Goal: Complete application form

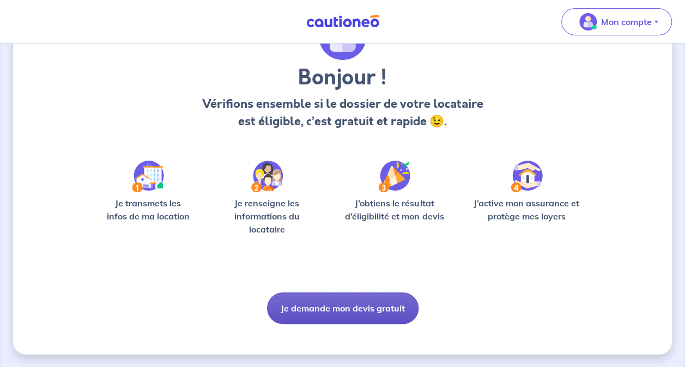
click at [358, 302] on button "Je demande mon devis gratuit" at bounding box center [343, 309] width 152 height 32
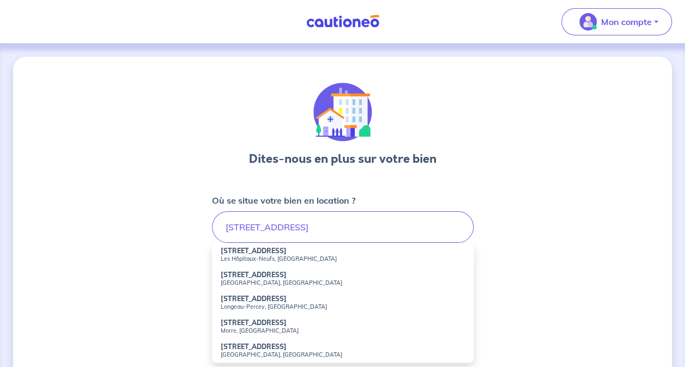
click at [283, 259] on small "Les Hôpitaux-Neufs, [GEOGRAPHIC_DATA]" at bounding box center [343, 259] width 244 height 8
type input "[STREET_ADDRESS]"
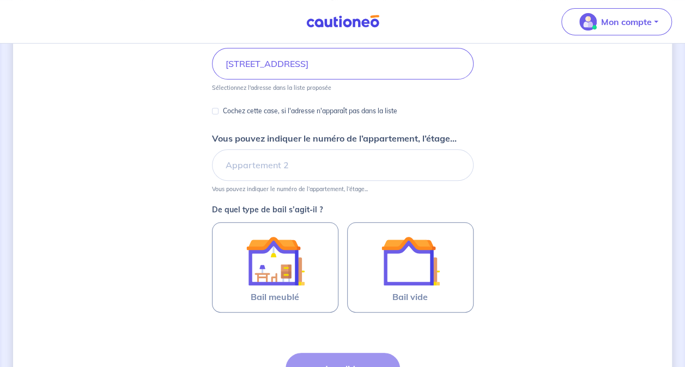
scroll to position [271, 0]
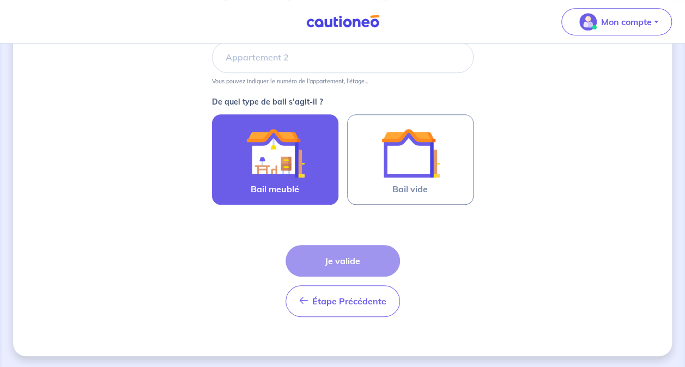
click at [277, 150] on img at bounding box center [275, 153] width 59 height 59
click at [0, 0] on input "Bail meublé" at bounding box center [0, 0] width 0 height 0
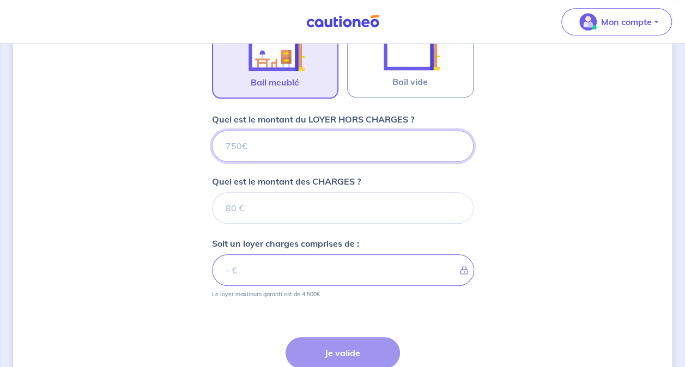
scroll to position [361, 0]
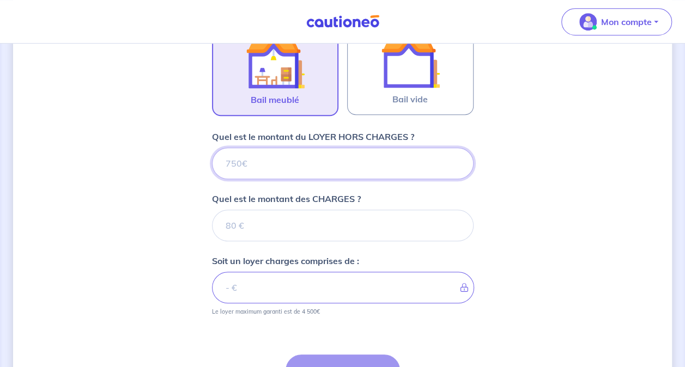
click at [278, 154] on input "Quel est le montant du LOYER HORS CHARGES ?" at bounding box center [343, 164] width 262 height 32
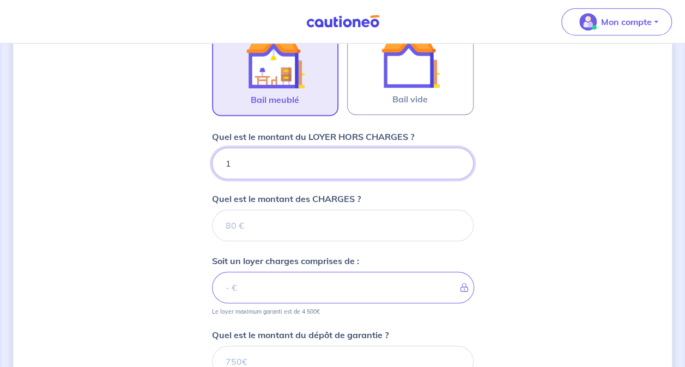
type input "16"
type input "165"
type input "1650"
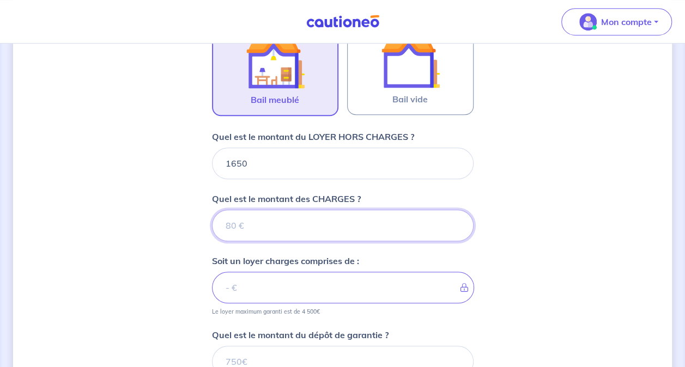
click at [269, 215] on input "Quel est le montant des CHARGES ?" at bounding box center [343, 226] width 262 height 32
type input "15"
type input "1651"
type input "150"
type input "1800"
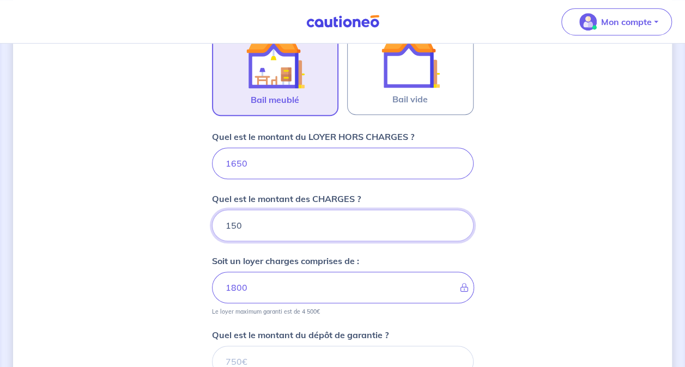
type input "150"
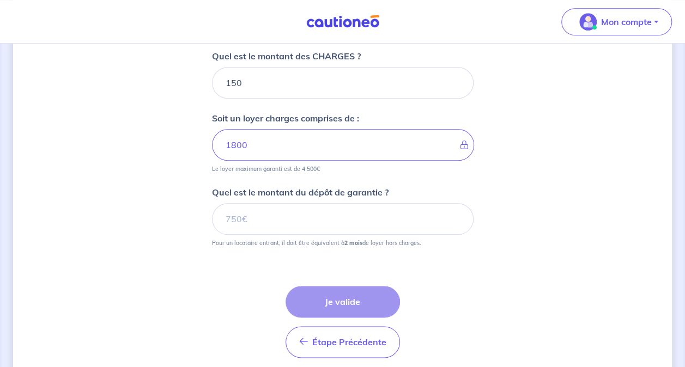
scroll to position [544, 0]
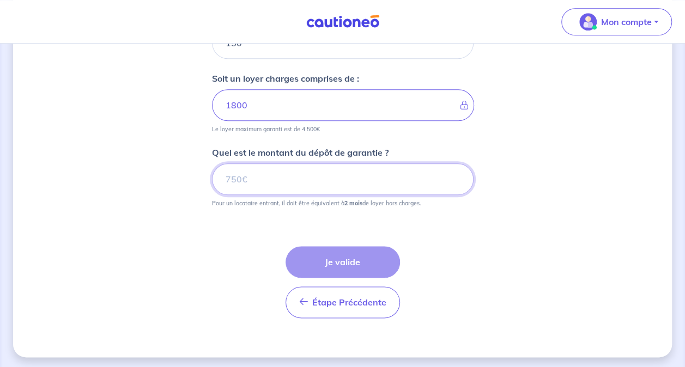
click at [298, 182] on input "Quel est le montant du dépôt de garantie ?" at bounding box center [343, 180] width 262 height 32
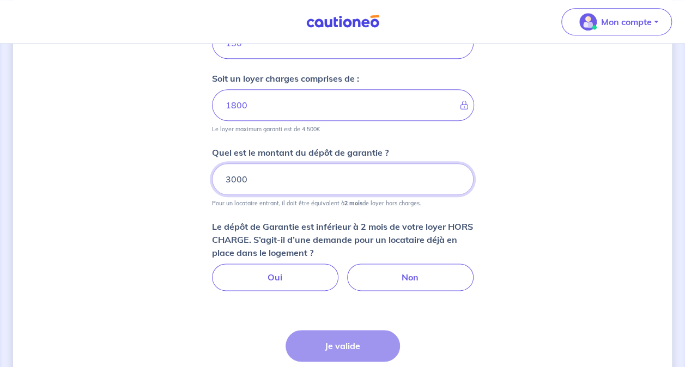
click at [232, 179] on input "3000" at bounding box center [343, 180] width 262 height 32
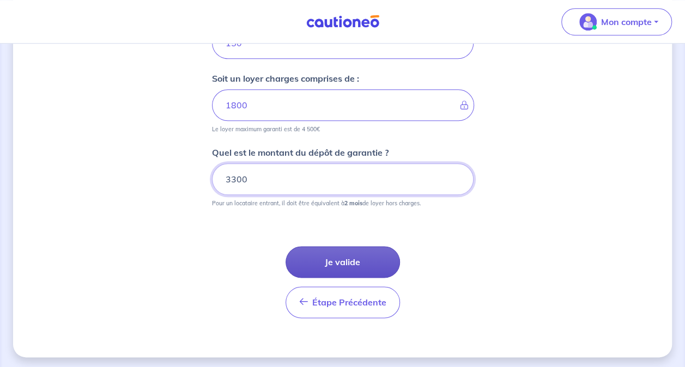
type input "3300"
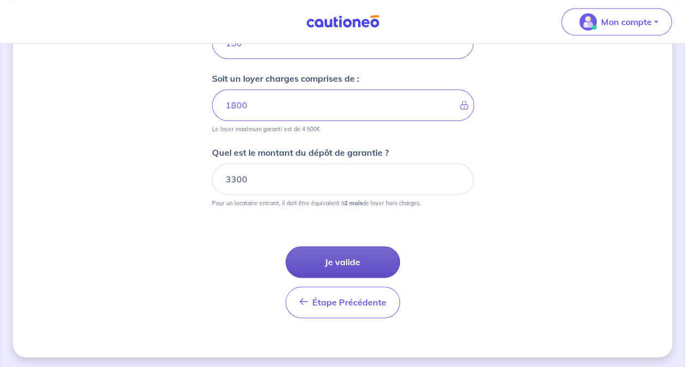
click at [334, 259] on button "Je valide" at bounding box center [343, 262] width 114 height 32
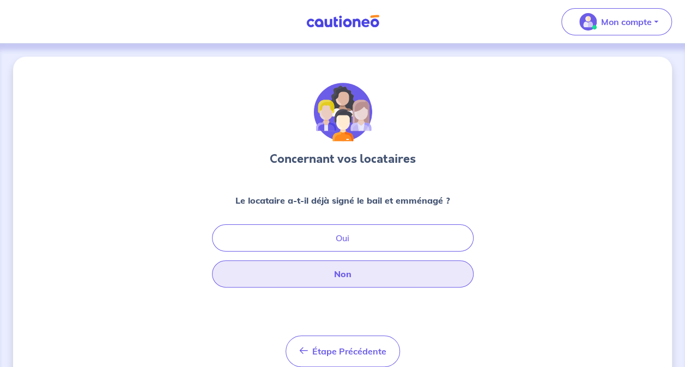
click at [379, 268] on button "Non" at bounding box center [343, 274] width 262 height 27
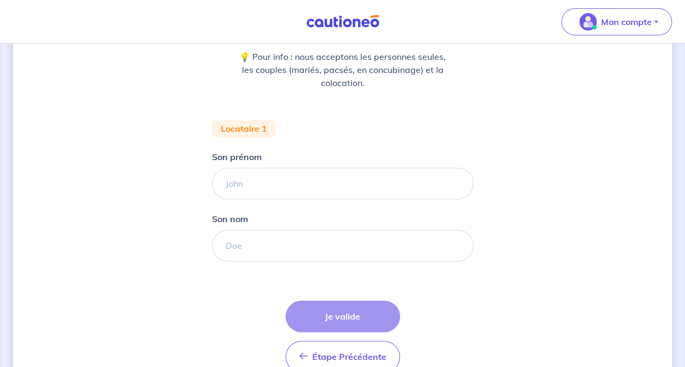
scroll to position [164, 0]
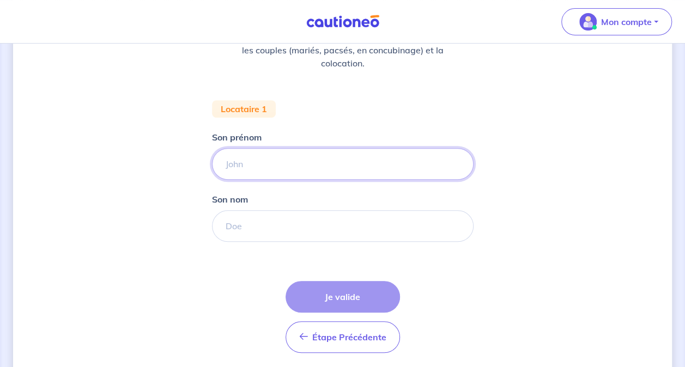
click at [274, 178] on input "Son prénom" at bounding box center [343, 164] width 262 height 32
type input "Cyprien"
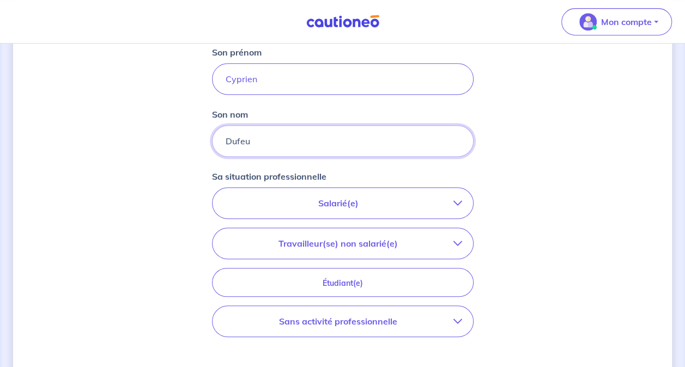
scroll to position [327, 0]
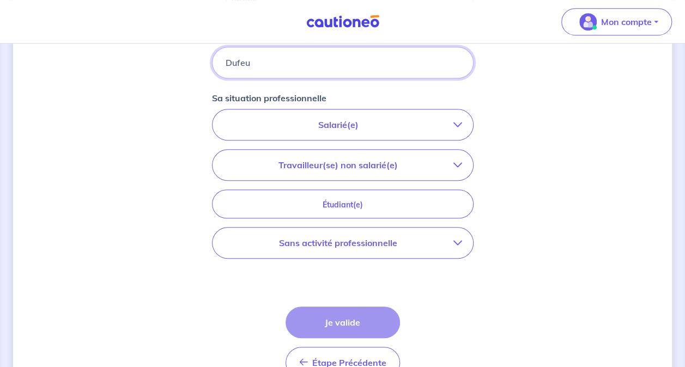
type input "Dufeu"
click at [396, 130] on button "Salarié(e)" at bounding box center [343, 125] width 261 height 31
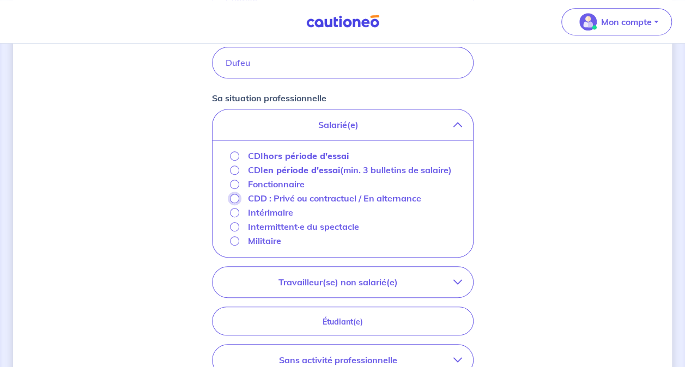
click at [232, 198] on input "CDD : Privé ou contractuel / En alternance" at bounding box center [234, 198] width 9 height 9
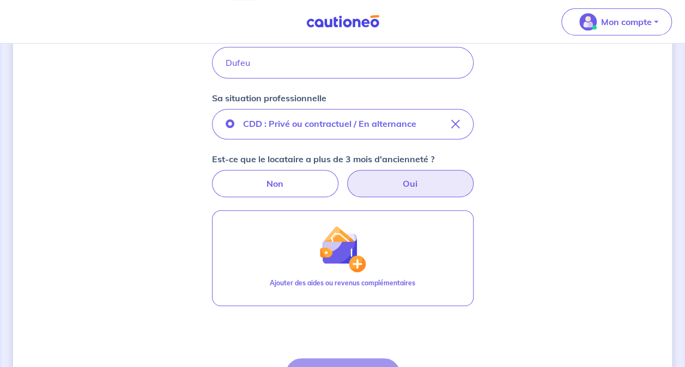
click at [394, 186] on label "Oui" at bounding box center [410, 183] width 126 height 27
click at [346, 177] on input "Oui" at bounding box center [342, 173] width 7 height 7
radio input "true"
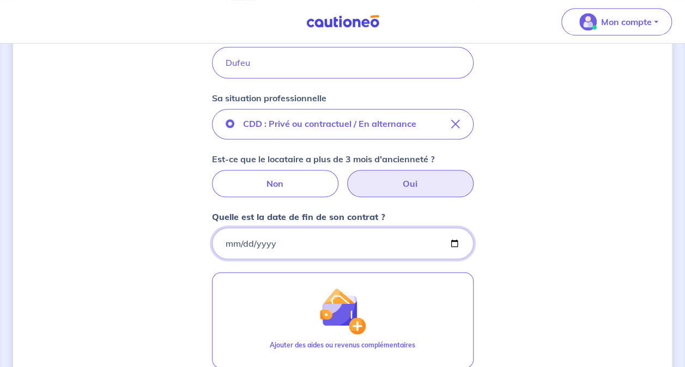
click at [328, 243] on input "Quelle est la date de fin de son contrat ?" at bounding box center [343, 244] width 262 height 32
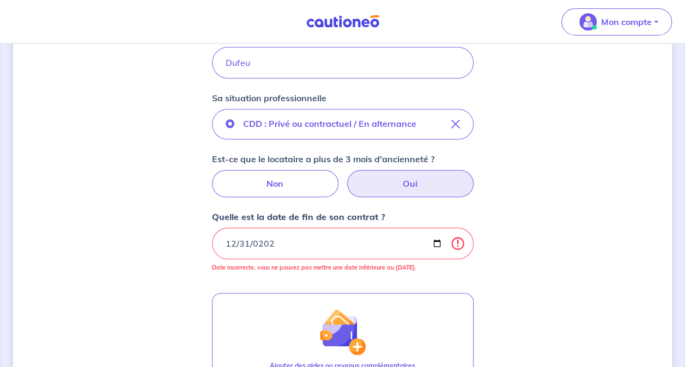
click at [266, 258] on div "Quelle est la date de fin de son contrat ? 0202-12-31 Date incorrecte, vous ne …" at bounding box center [343, 245] width 262 height 70
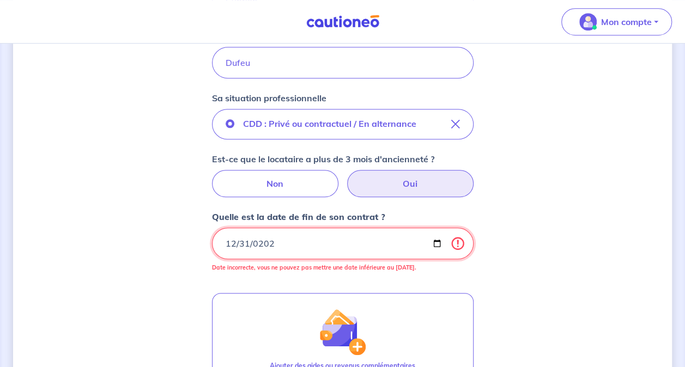
click at [287, 242] on input "0202-12-31" at bounding box center [343, 244] width 262 height 32
click at [265, 243] on input "0202-12-31" at bounding box center [343, 244] width 262 height 32
click at [271, 241] on input "[DATE]" at bounding box center [343, 244] width 262 height 32
click at [281, 241] on input "[DATE]" at bounding box center [343, 244] width 262 height 32
type input "0025-12-31"
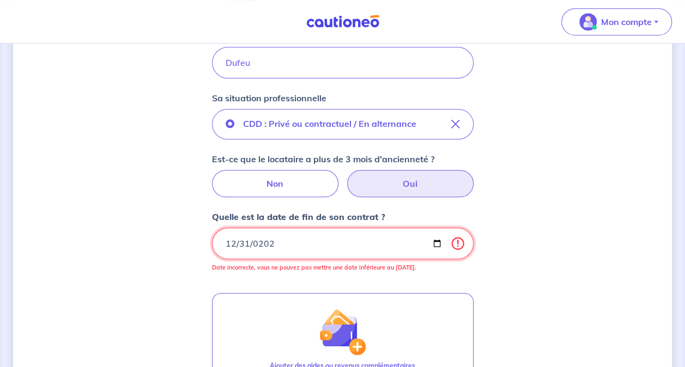
type input "[DATE]"
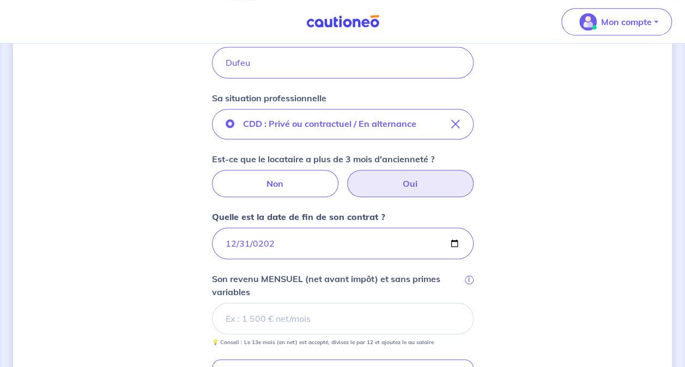
scroll to position [436, 0]
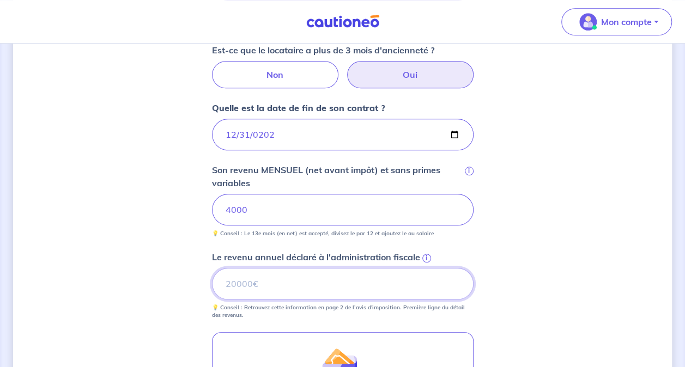
click at [340, 276] on input "Le revenu annuel déclaré à l'administration fiscale i" at bounding box center [343, 284] width 262 height 32
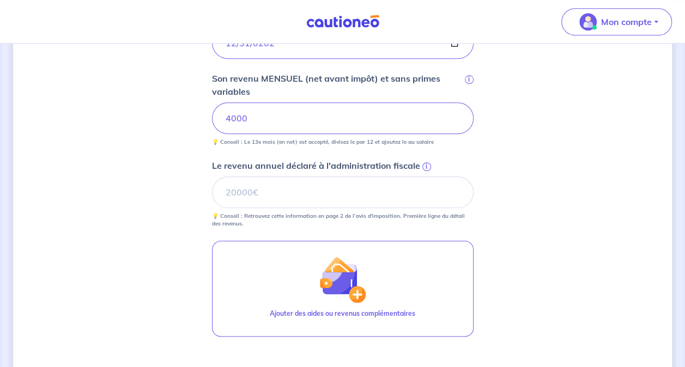
scroll to position [545, 0]
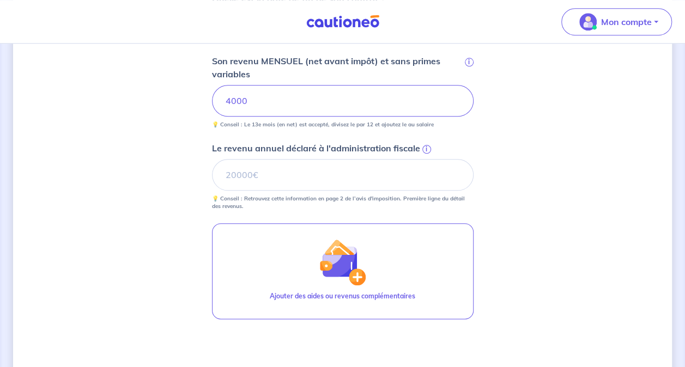
click at [424, 146] on span "i" at bounding box center [426, 149] width 9 height 9
click at [424, 159] on input "Le revenu annuel déclaré à l'administration fiscale i" at bounding box center [343, 175] width 262 height 32
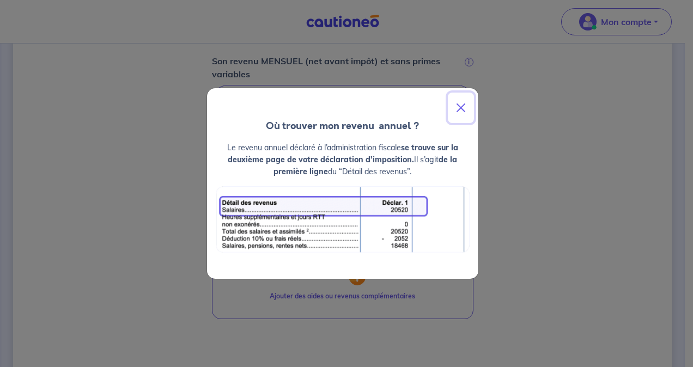
click at [467, 109] on button "Close" at bounding box center [461, 108] width 26 height 31
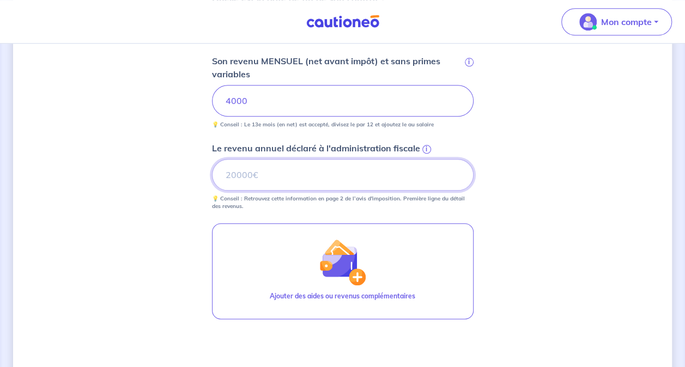
click at [294, 167] on input "Le revenu annuel déclaré à l'administration fiscale i" at bounding box center [343, 175] width 262 height 32
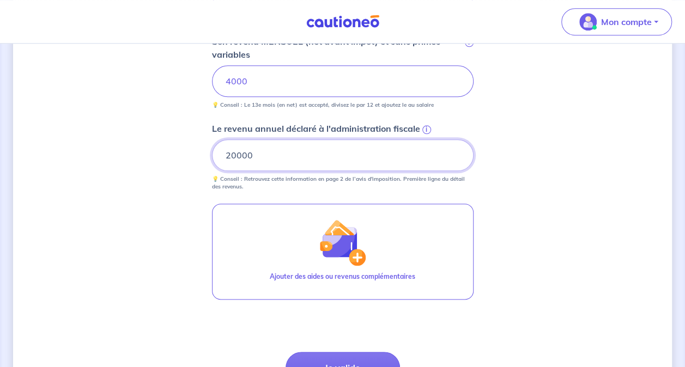
type input "20000"
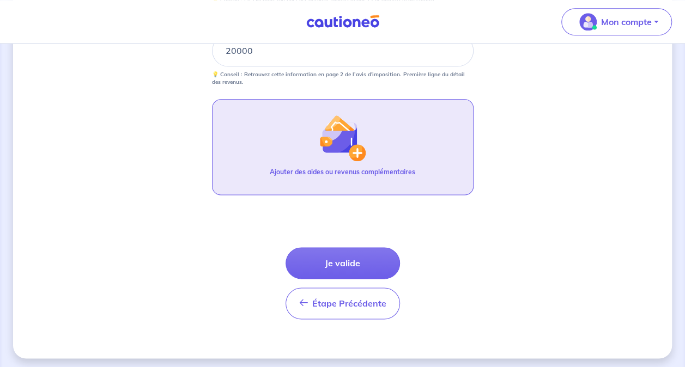
scroll to position [670, 0]
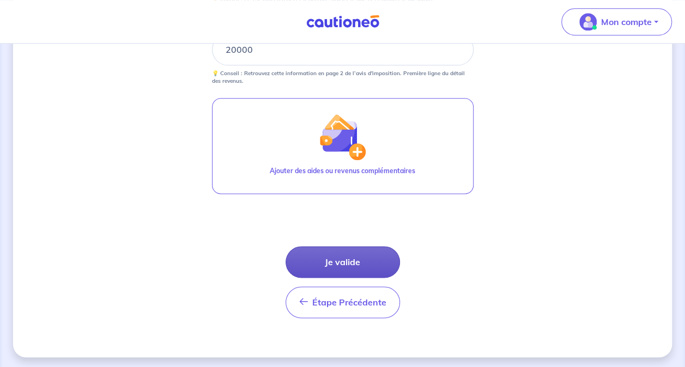
click at [343, 262] on button "Je valide" at bounding box center [343, 262] width 114 height 32
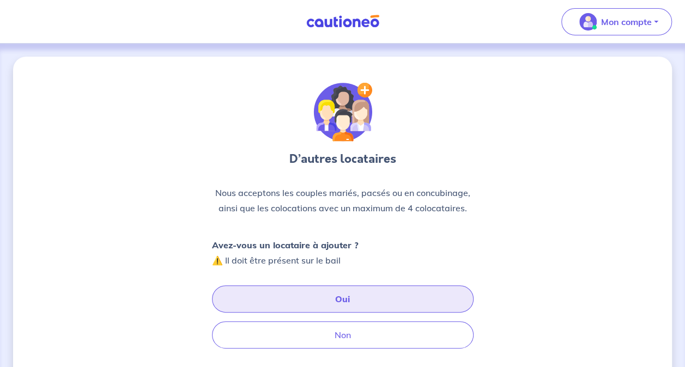
click at [310, 297] on button "Oui" at bounding box center [343, 299] width 262 height 27
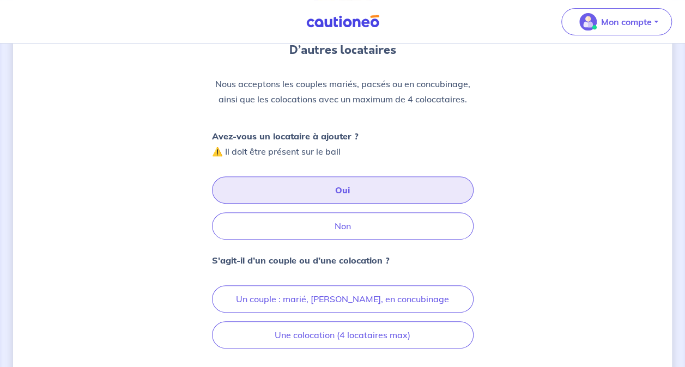
click at [317, 190] on button "Oui" at bounding box center [343, 190] width 262 height 27
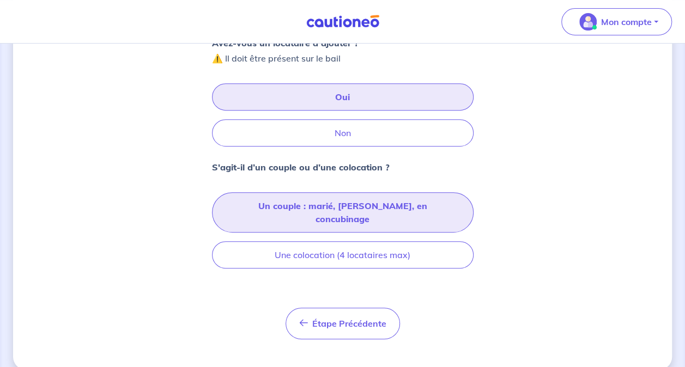
scroll to position [203, 0]
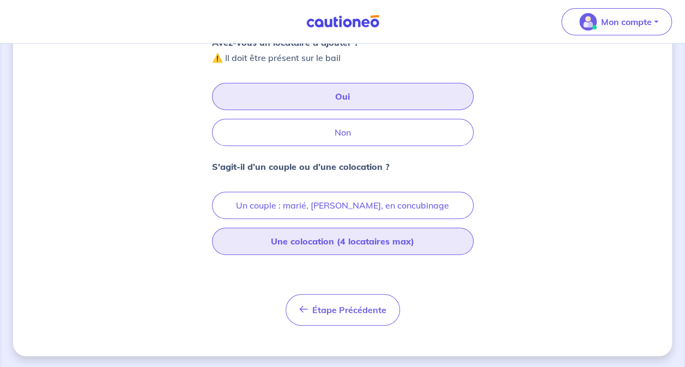
click at [396, 245] on button "Une colocation (4 locataires max)" at bounding box center [343, 241] width 262 height 27
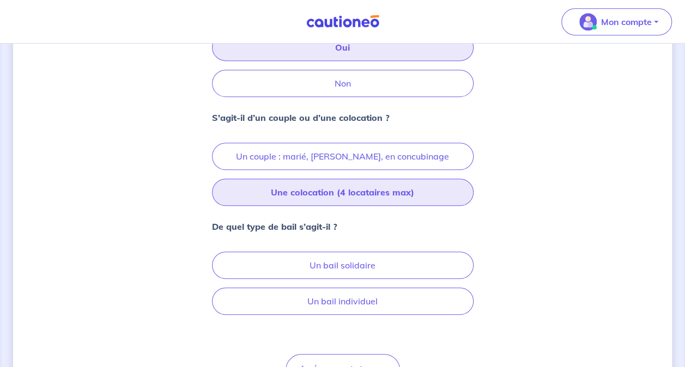
scroll to position [311, 0]
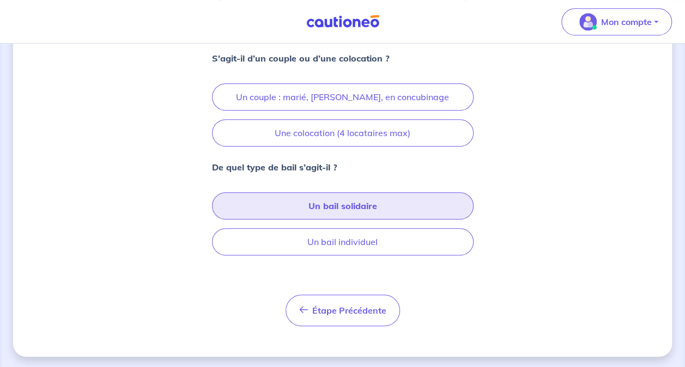
click at [355, 205] on button "Un bail solidaire" at bounding box center [343, 205] width 262 height 27
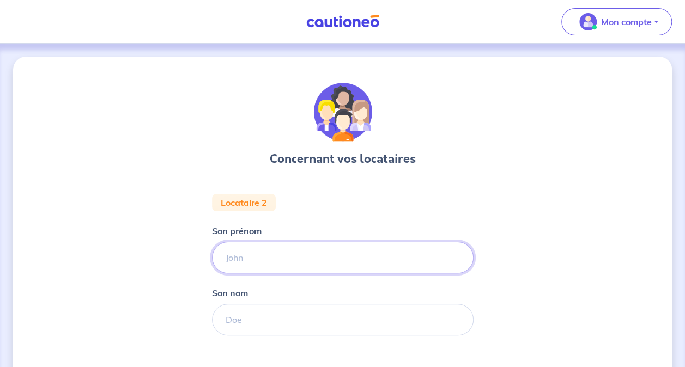
click at [279, 253] on input "Son prénom" at bounding box center [343, 258] width 262 height 32
type input "[PERSON_NAME]"
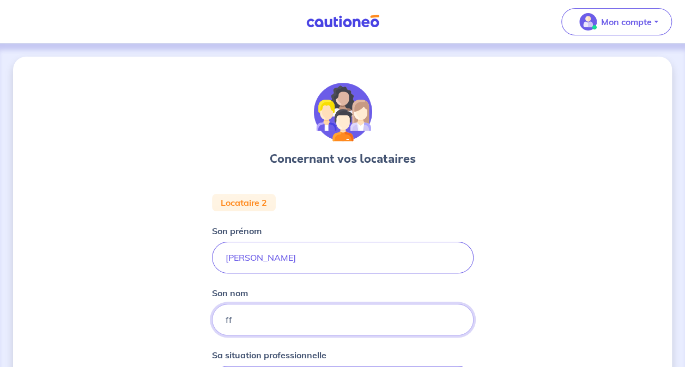
scroll to position [218, 0]
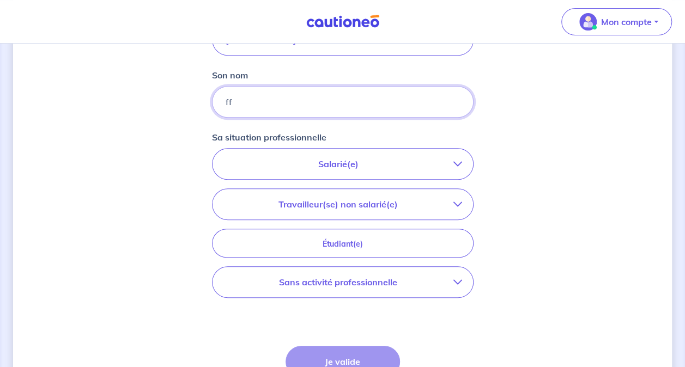
type input "ff"
click at [366, 283] on p "Sans activité professionnelle" at bounding box center [338, 282] width 230 height 13
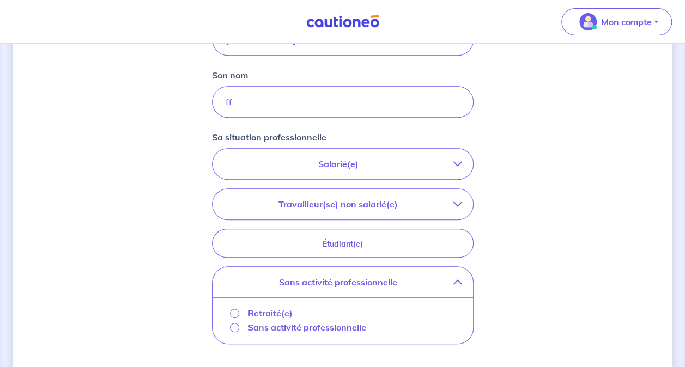
scroll to position [273, 0]
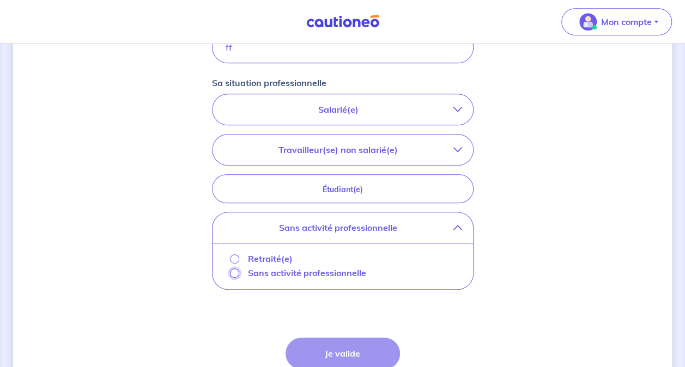
click at [236, 271] on input "Sans activité professionnelle" at bounding box center [234, 273] width 9 height 9
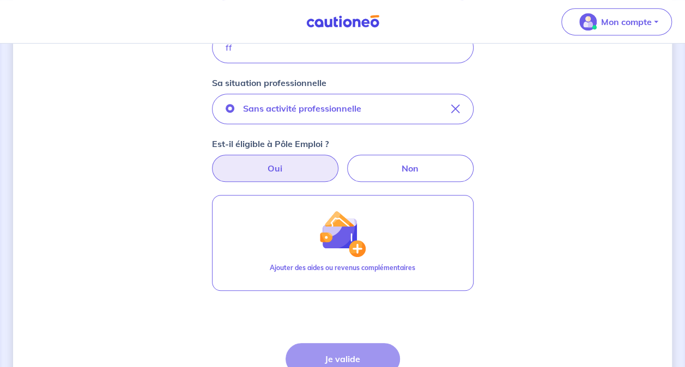
click at [288, 169] on label "Oui" at bounding box center [275, 168] width 126 height 27
click at [339, 162] on input "Oui" at bounding box center [342, 158] width 7 height 7
radio input "true"
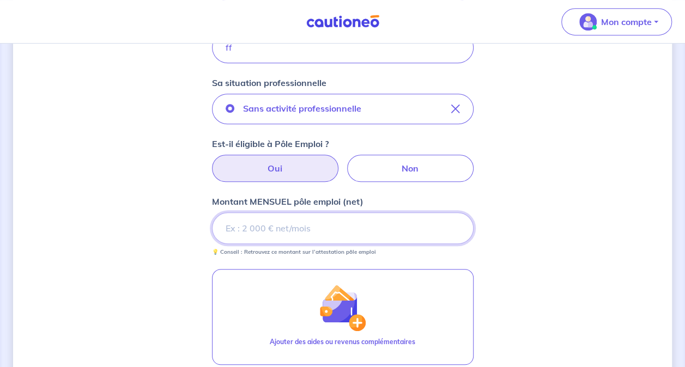
click at [297, 236] on input "Montant MENSUEL pôle emploi (net)" at bounding box center [343, 229] width 262 height 32
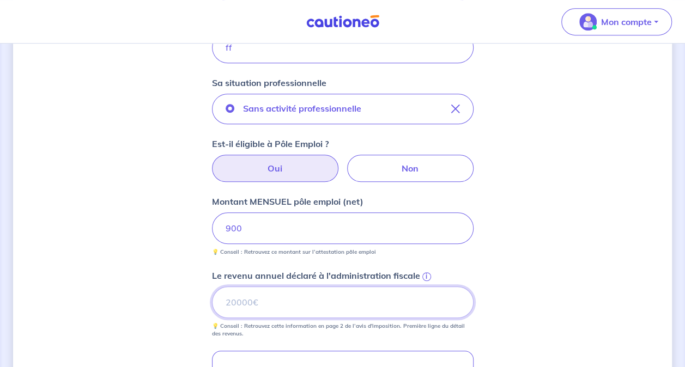
click at [268, 301] on input "Le revenu annuel déclaré à l'administration fiscale i" at bounding box center [343, 303] width 262 height 32
type input "10000"
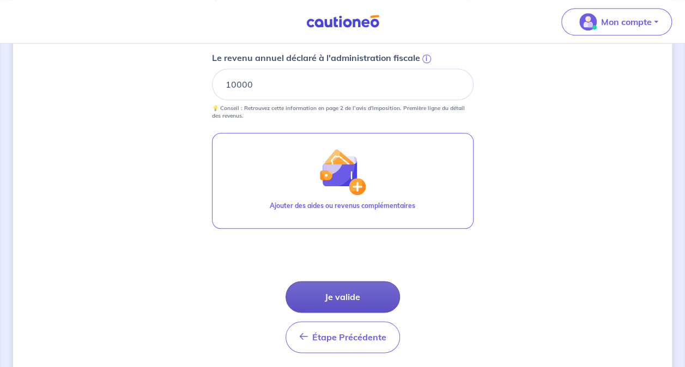
click at [356, 299] on button "Je valide" at bounding box center [343, 297] width 114 height 32
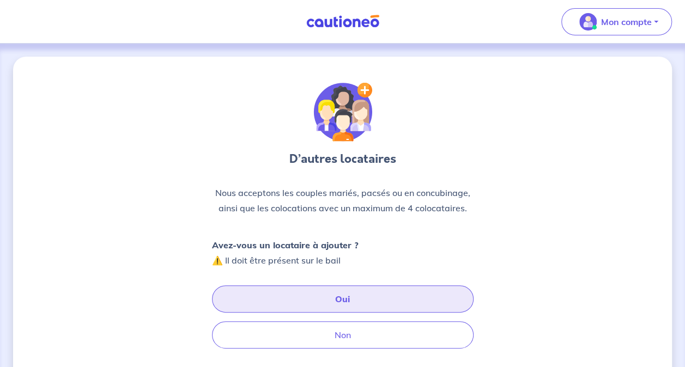
click at [339, 293] on button "Oui" at bounding box center [343, 299] width 262 height 27
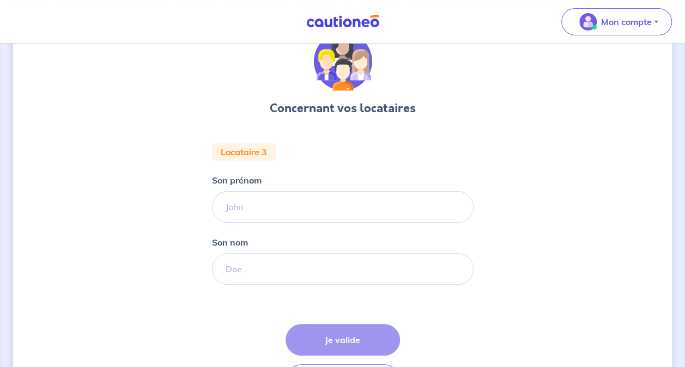
scroll to position [109, 0]
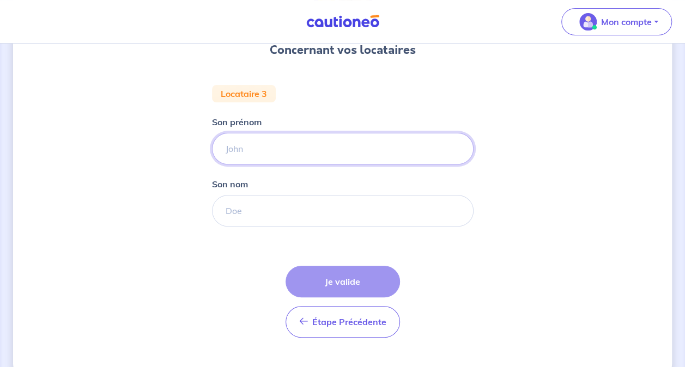
click at [261, 144] on input "Son prénom" at bounding box center [343, 149] width 262 height 32
type input "Alix"
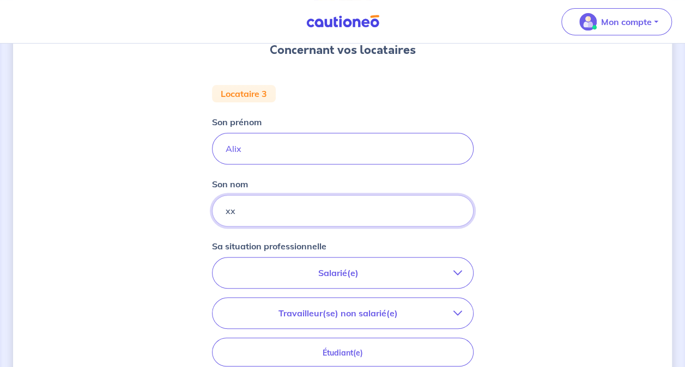
type input "xx"
click at [359, 267] on p "Salarié(e)" at bounding box center [338, 273] width 230 height 13
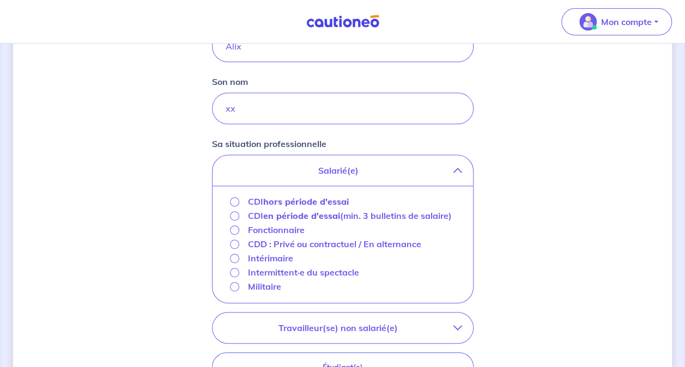
scroll to position [218, 0]
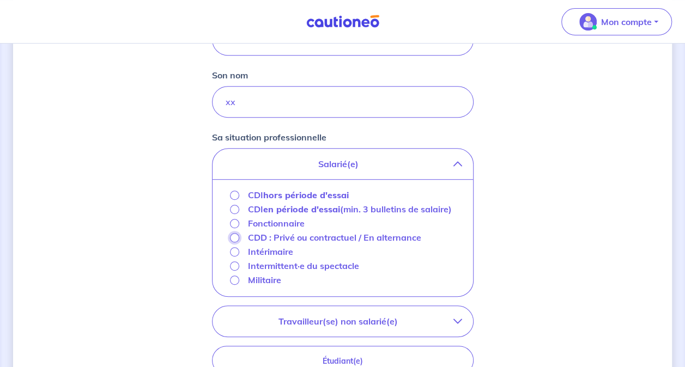
click at [235, 238] on input "CDD : Privé ou contractuel / En alternance" at bounding box center [234, 237] width 9 height 9
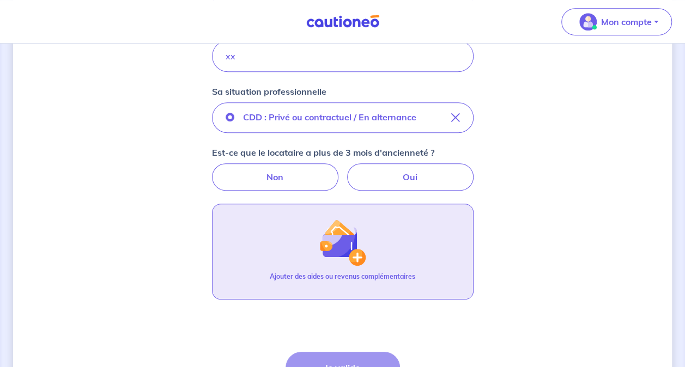
scroll to position [327, 0]
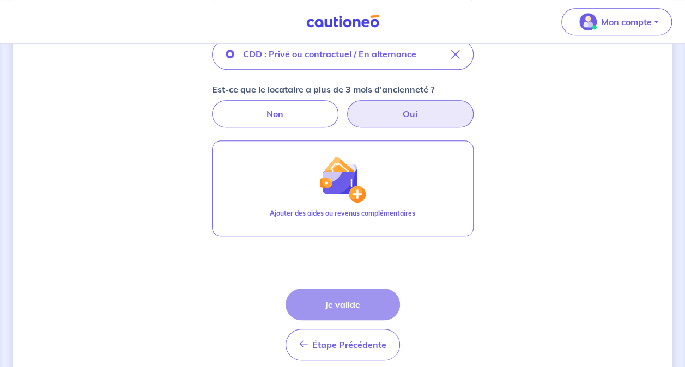
click at [388, 116] on label "Oui" at bounding box center [410, 113] width 126 height 27
click at [346, 107] on input "Oui" at bounding box center [342, 103] width 7 height 7
radio input "true"
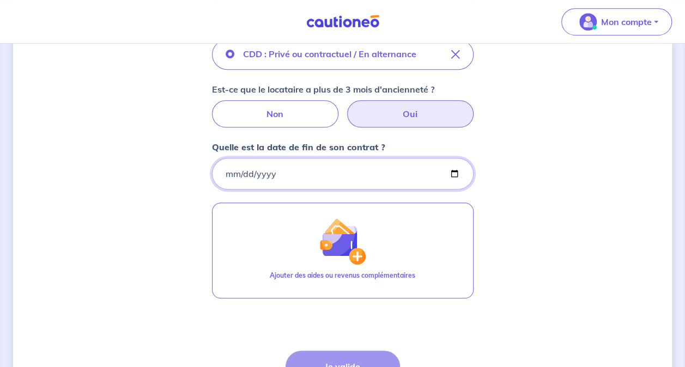
click at [333, 173] on input "Quelle est la date de fin de son contrat ?" at bounding box center [343, 174] width 262 height 32
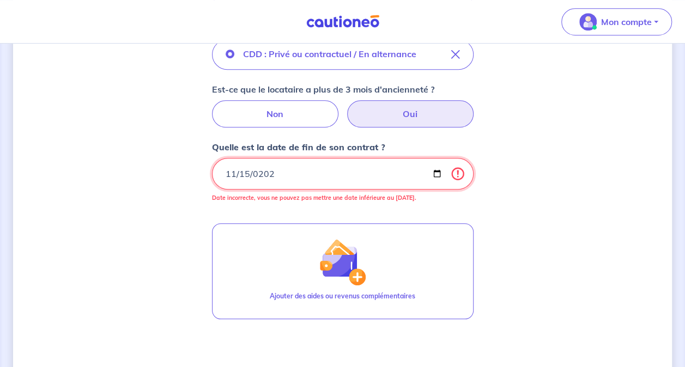
type input "[DATE]"
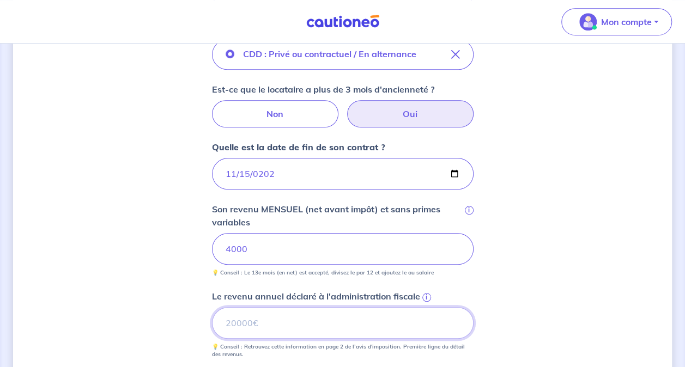
click at [276, 320] on input "Le revenu annuel déclaré à l'administration fiscale i" at bounding box center [343, 323] width 262 height 32
type input "20000"
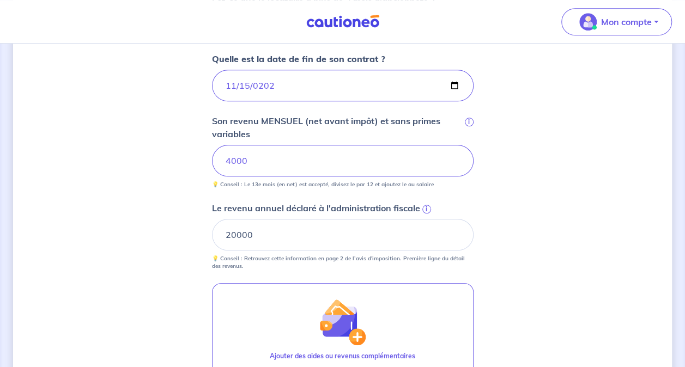
scroll to position [545, 0]
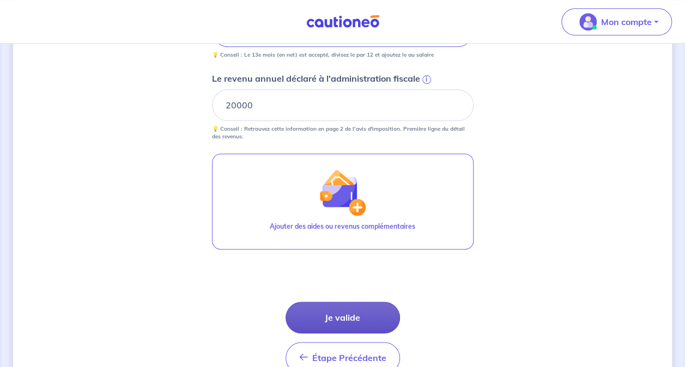
click at [340, 322] on button "Je valide" at bounding box center [343, 318] width 114 height 32
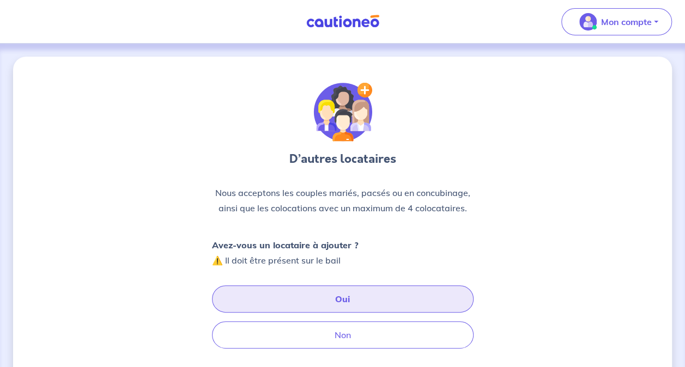
click at [313, 305] on button "Oui" at bounding box center [343, 299] width 262 height 27
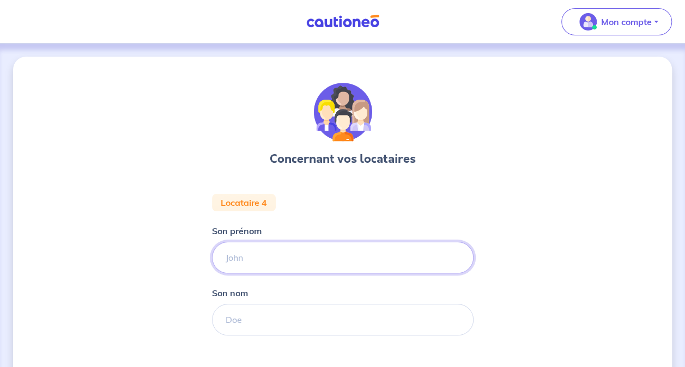
click at [233, 255] on input "Son prénom" at bounding box center [343, 258] width 262 height 32
type input "Loris"
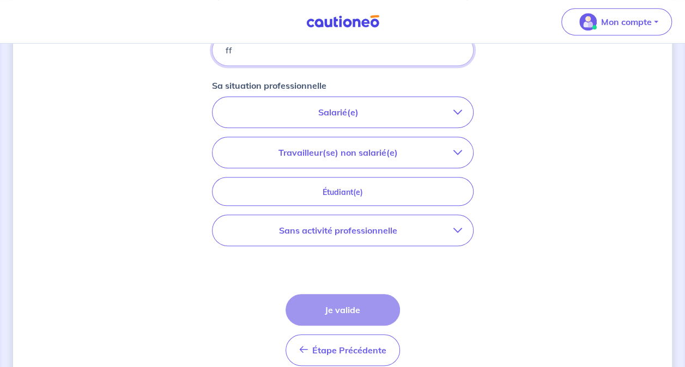
scroll to position [273, 0]
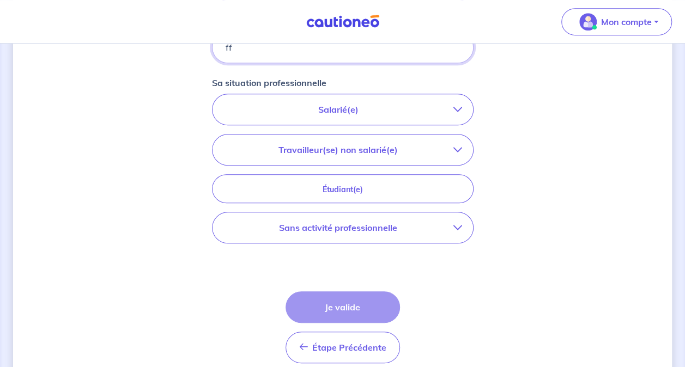
type input "ff"
click at [347, 112] on p "Salarié(e)" at bounding box center [338, 109] width 230 height 13
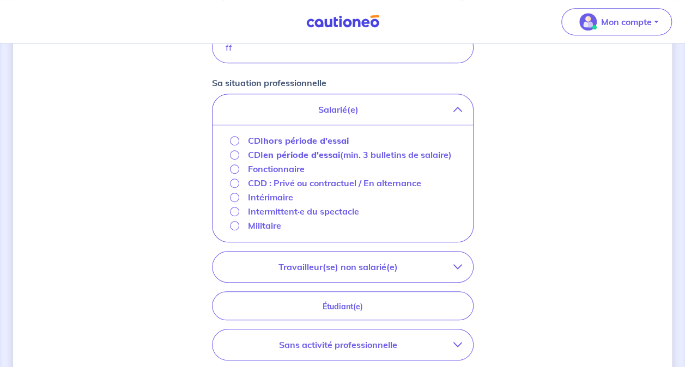
click at [229, 185] on div "CDD : Privé ou contractuel / En alternance" at bounding box center [342, 184] width 243 height 14
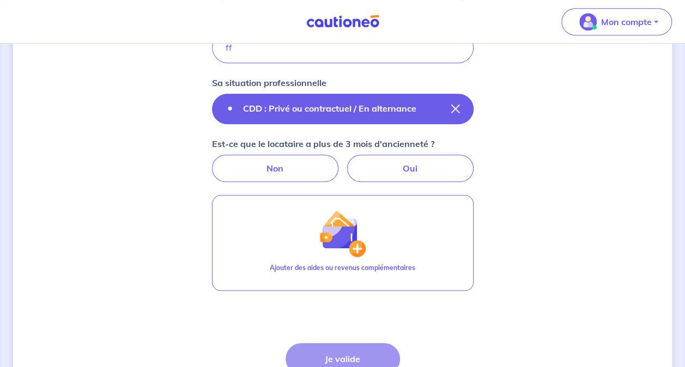
click at [293, 119] on button "CDD : Privé ou contractuel / En alternance" at bounding box center [343, 109] width 262 height 31
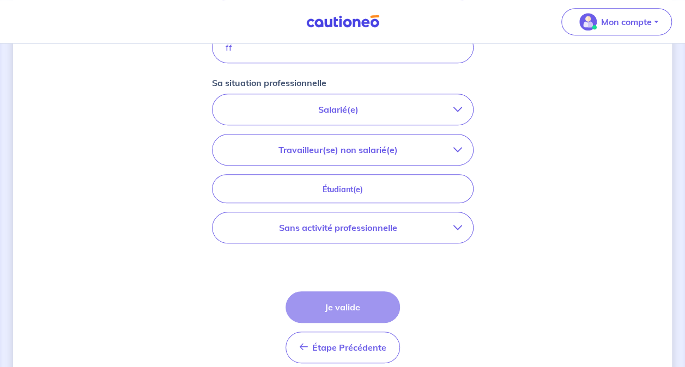
scroll to position [164, 0]
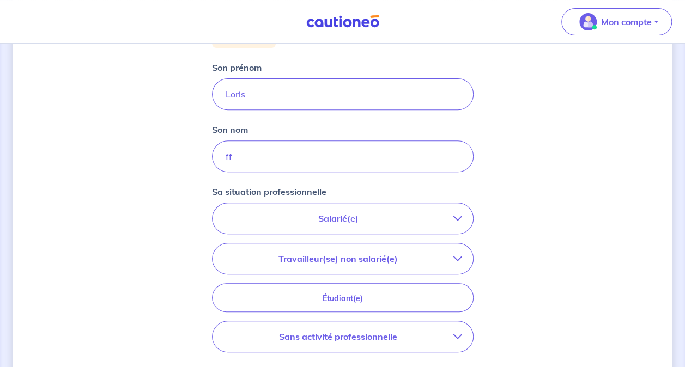
click at [366, 212] on p "Salarié(e)" at bounding box center [338, 218] width 230 height 13
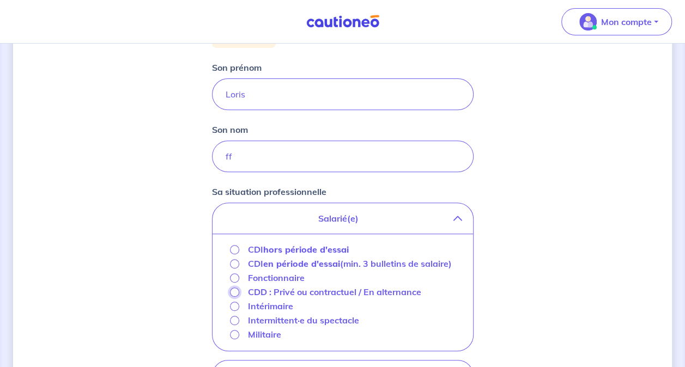
click at [232, 290] on input "CDD : Privé ou contractuel / En alternance" at bounding box center [234, 292] width 9 height 9
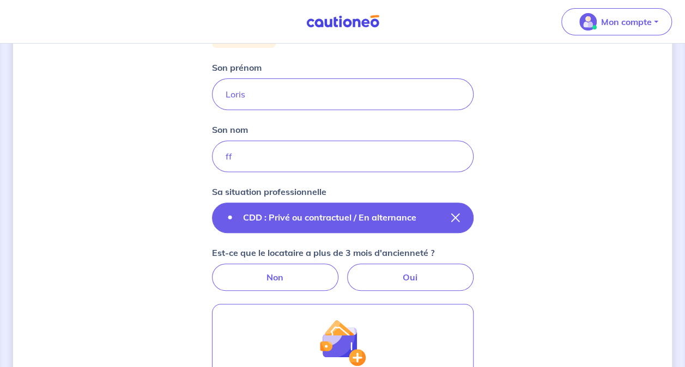
click at [340, 216] on p "CDD : Privé ou contractuel / En alternance" at bounding box center [329, 217] width 173 height 13
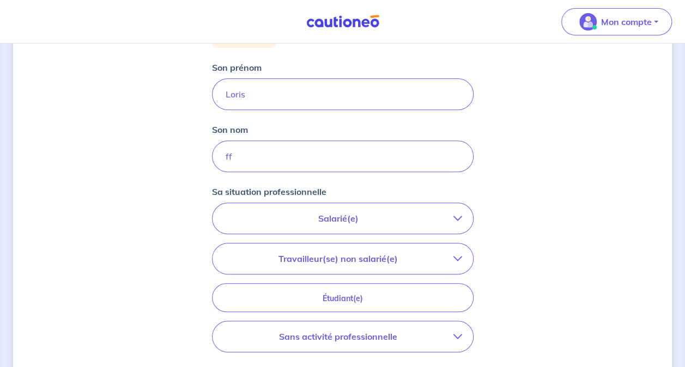
click at [351, 222] on p "Salarié(e)" at bounding box center [338, 218] width 230 height 13
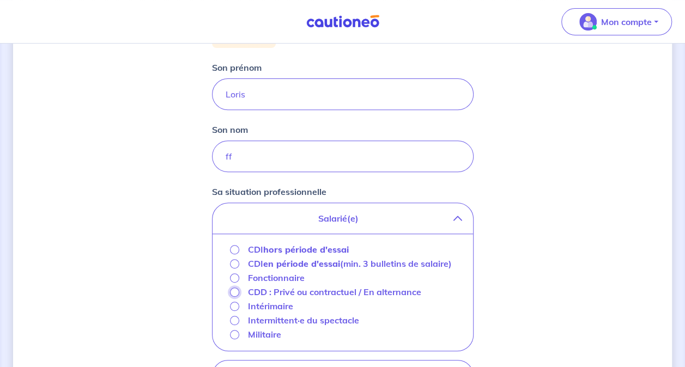
click at [231, 290] on input "CDD : Privé ou contractuel / En alternance" at bounding box center [234, 292] width 9 height 9
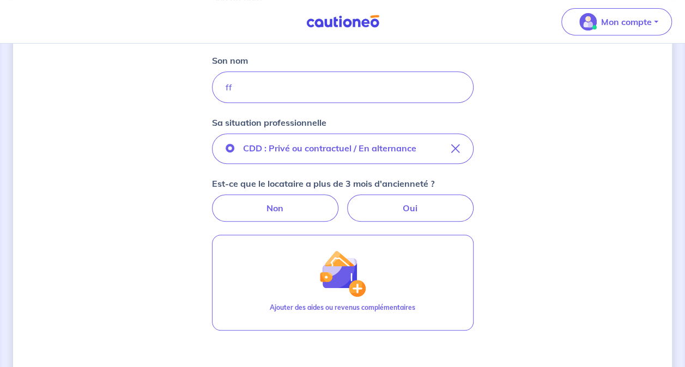
scroll to position [371, 0]
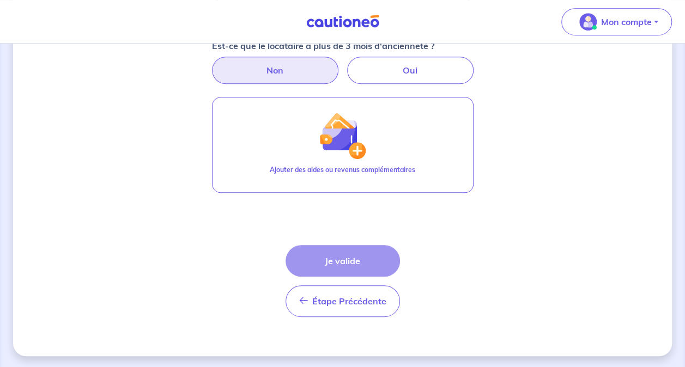
click at [306, 66] on label "Non" at bounding box center [275, 70] width 126 height 27
click at [339, 64] on input "Non" at bounding box center [342, 60] width 7 height 7
radio input "true"
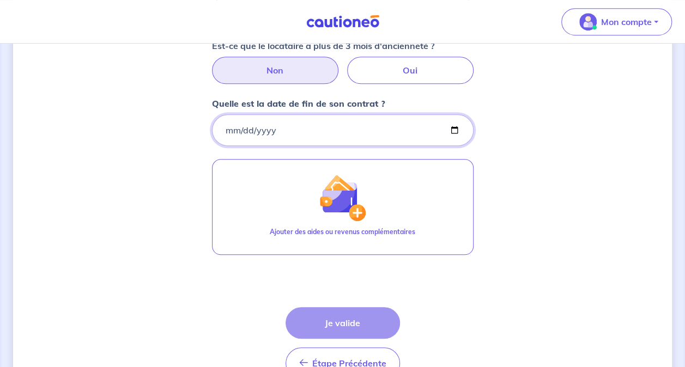
click at [293, 126] on input "Quelle est la date de fin de son contrat ?" at bounding box center [343, 130] width 262 height 32
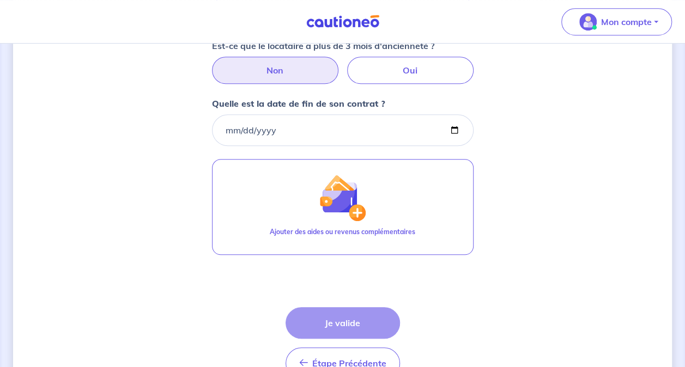
click at [342, 327] on div "Étape Précédente Précédent Je valide Je valide" at bounding box center [343, 343] width 114 height 72
click at [342, 329] on div "Étape Précédente Précédent Je valide Je valide" at bounding box center [343, 343] width 114 height 72
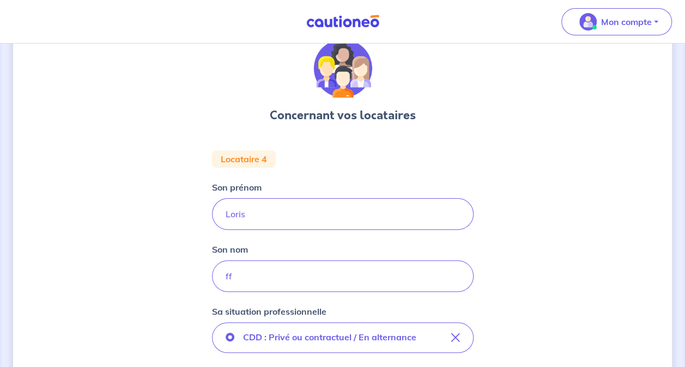
scroll to position [207, 0]
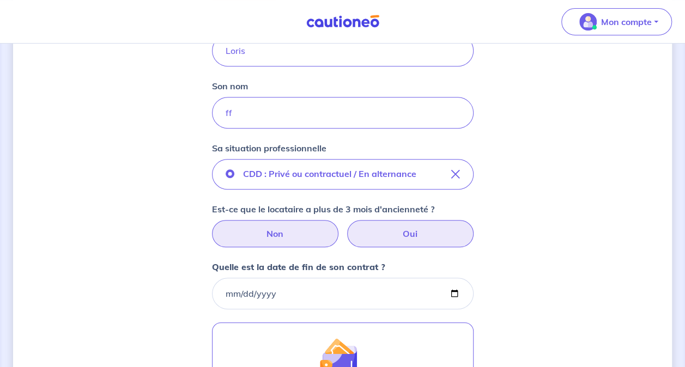
click at [400, 232] on label "Oui" at bounding box center [410, 233] width 126 height 27
click at [346, 227] on input "Oui" at bounding box center [342, 223] width 7 height 7
radio input "true"
click at [297, 237] on label "Non" at bounding box center [275, 233] width 126 height 27
click at [339, 227] on input "Non" at bounding box center [342, 223] width 7 height 7
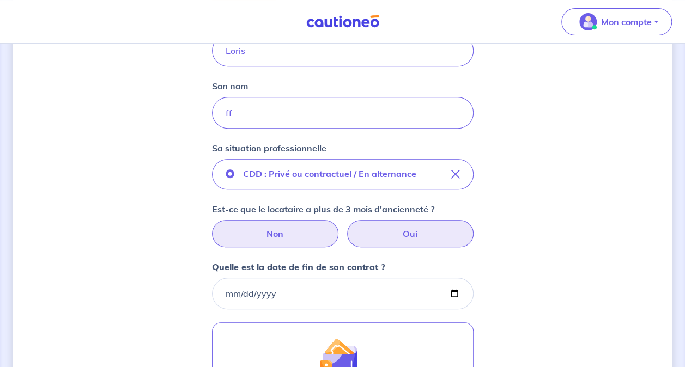
radio input "true"
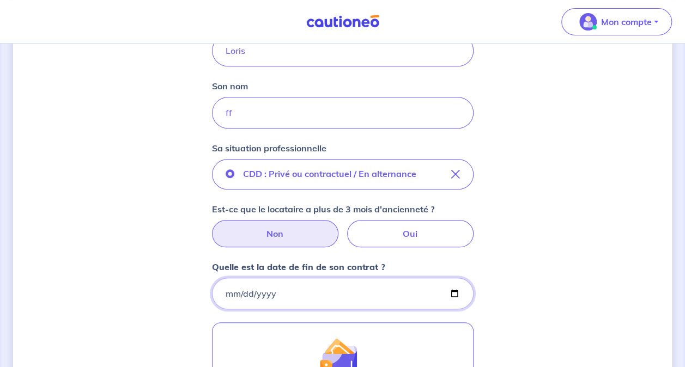
click at [229, 291] on input "Quelle est la date de fin de son contrat ?" at bounding box center [343, 294] width 262 height 32
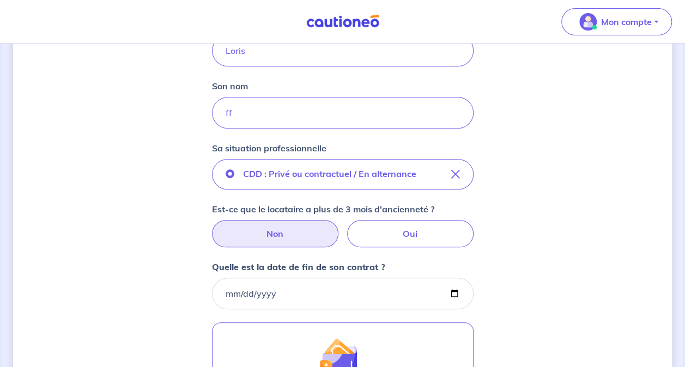
click at [519, 278] on div "Concernant vos locataires Locataire 4 Son prénom [PERSON_NAME] Son nom ff Sa si…" at bounding box center [342, 216] width 659 height 733
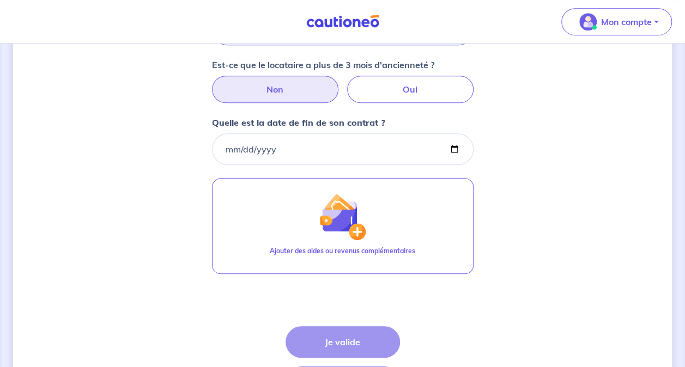
scroll to position [432, 0]
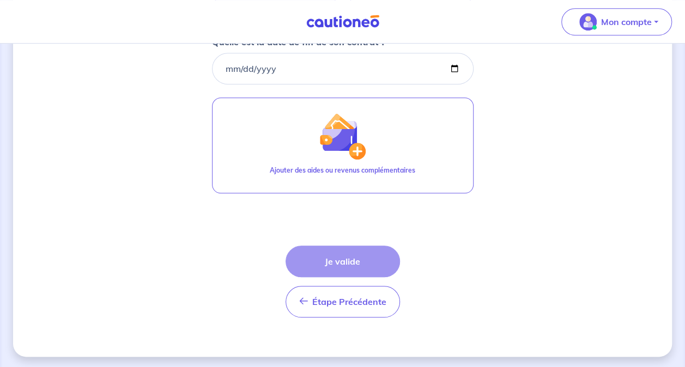
click at [359, 256] on div "Étape Précédente Précédent Je valide Je valide" at bounding box center [343, 282] width 114 height 72
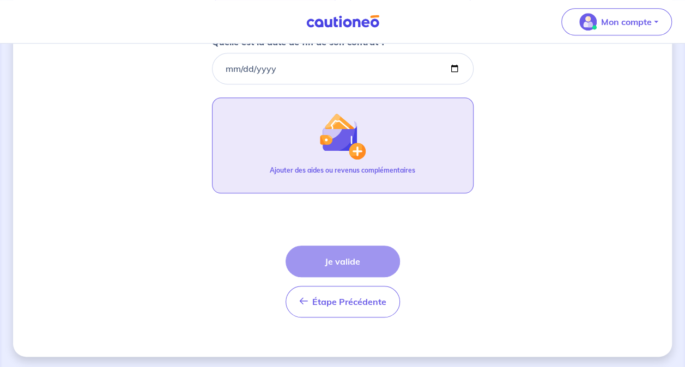
click at [344, 166] on p "Ajouter des aides ou revenus complémentaires" at bounding box center [343, 171] width 146 height 10
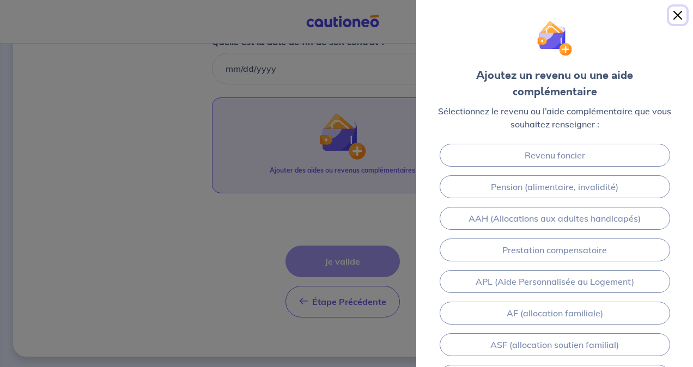
click at [673, 21] on button "Close" at bounding box center [677, 15] width 17 height 17
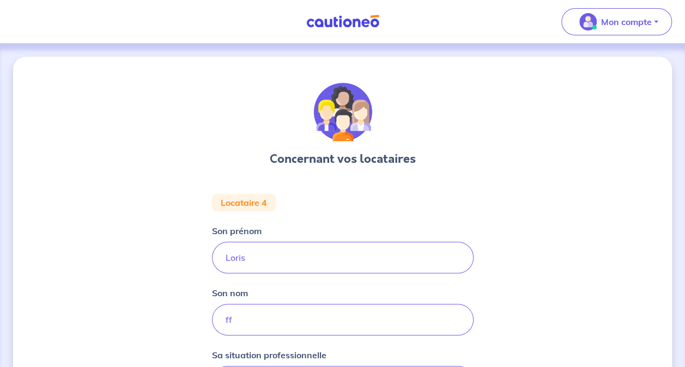
scroll to position [109, 0]
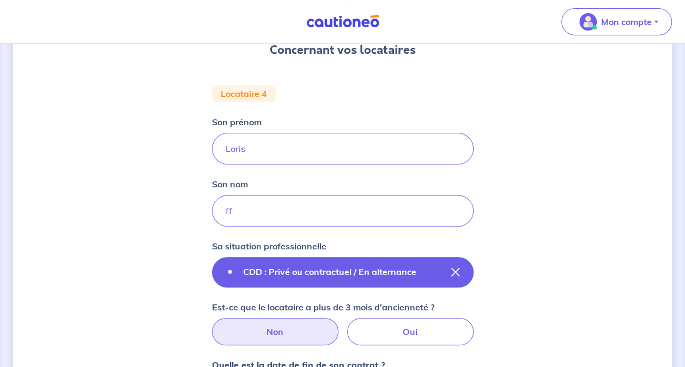
click at [368, 281] on button "CDD : Privé ou contractuel / En alternance" at bounding box center [343, 272] width 262 height 31
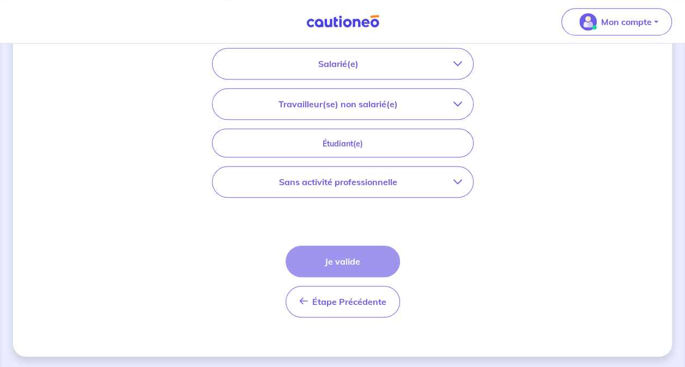
click at [337, 263] on div "Étape Précédente Précédent Je valide Je valide" at bounding box center [343, 282] width 114 height 72
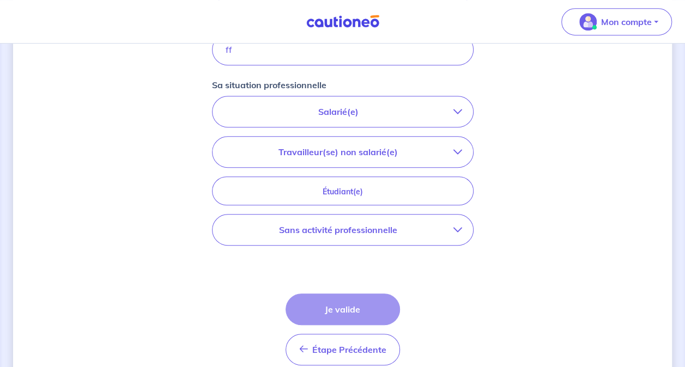
scroll to position [209, 0]
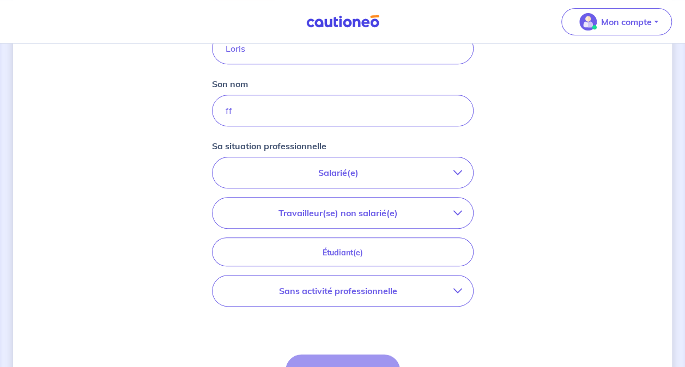
click at [359, 179] on button "Salarié(e)" at bounding box center [343, 173] width 261 height 31
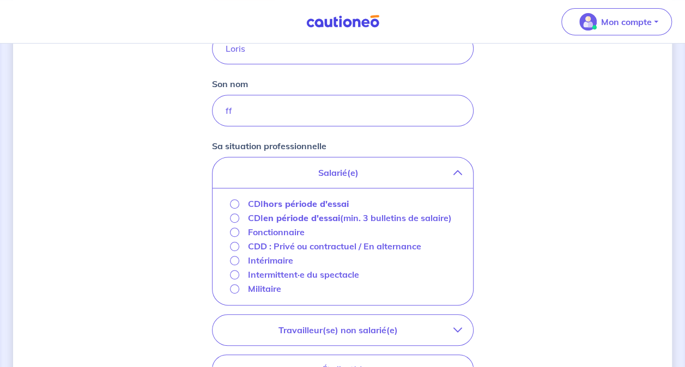
click at [263, 273] on p "Intermittent·e du spectacle" at bounding box center [303, 274] width 111 height 13
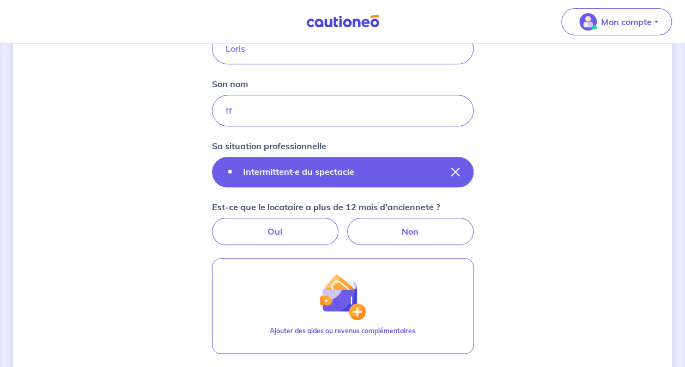
click at [359, 166] on label "Intermittent·e du spectacle" at bounding box center [298, 171] width 129 height 13
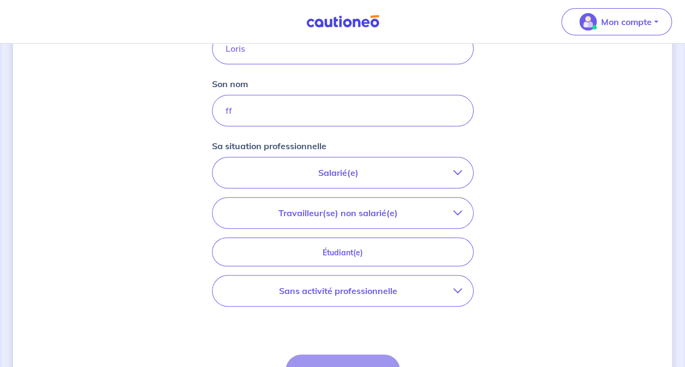
click at [362, 183] on button "Salarié(e)" at bounding box center [343, 173] width 261 height 31
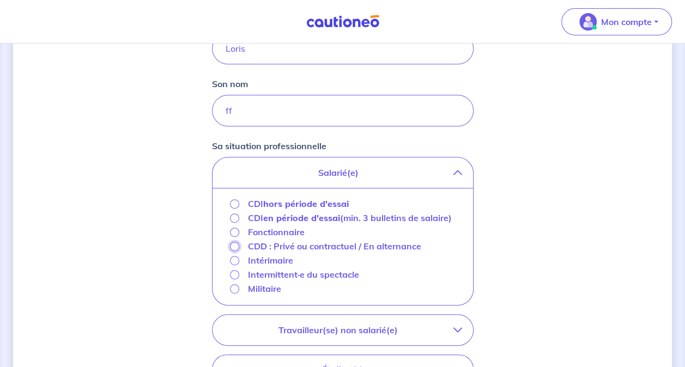
click at [235, 244] on input "CDD : Privé ou contractuel / En alternance" at bounding box center [234, 246] width 9 height 9
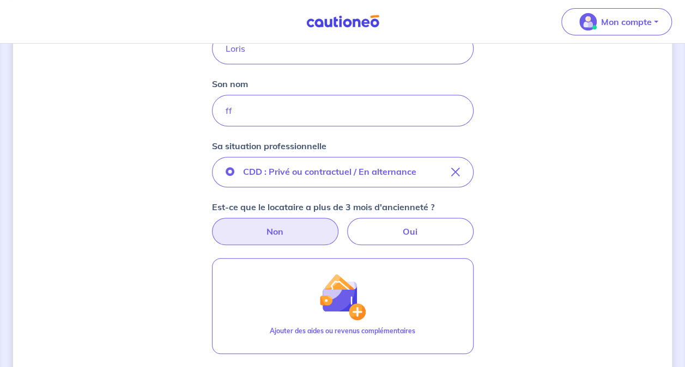
click at [304, 233] on label "Non" at bounding box center [275, 231] width 126 height 27
click at [339, 225] on input "Non" at bounding box center [342, 221] width 7 height 7
radio input "true"
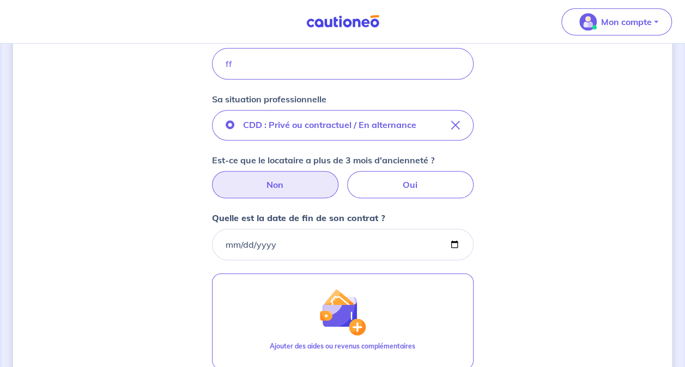
scroll to position [318, 0]
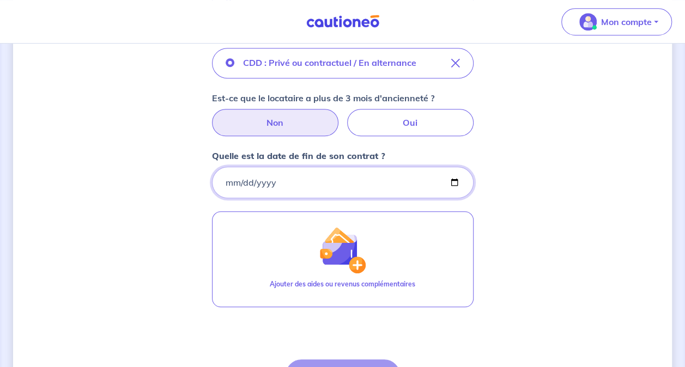
click at [226, 184] on input "Quelle est la date de fin de son contrat ?" at bounding box center [343, 183] width 262 height 32
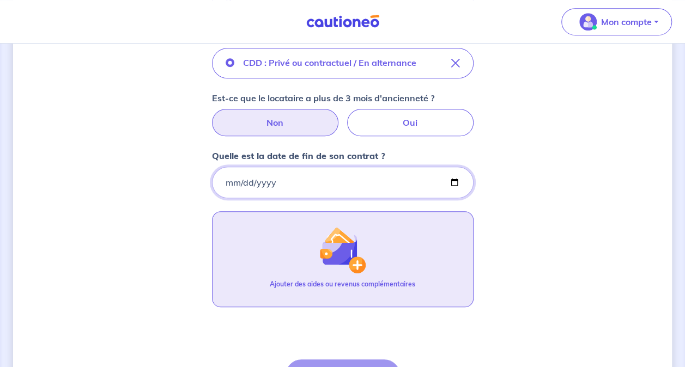
scroll to position [432, 0]
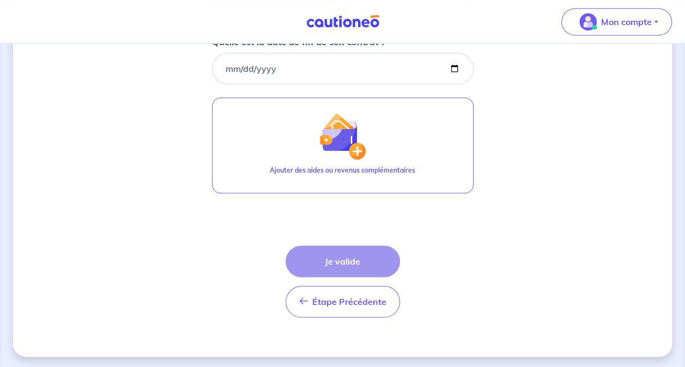
click at [348, 263] on div "Étape Précédente Précédent Je valide Je valide" at bounding box center [343, 282] width 114 height 72
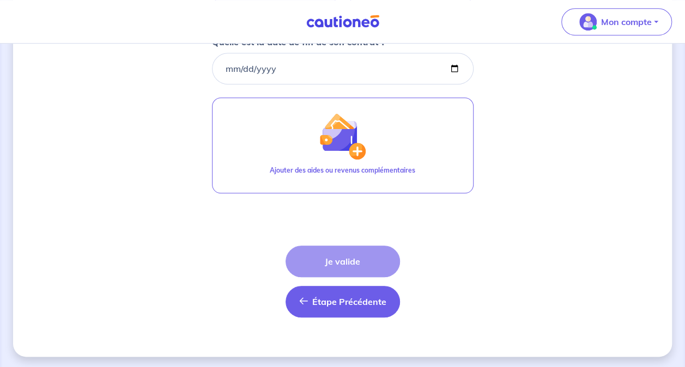
click at [340, 305] on button "Étape Précédente Précédent" at bounding box center [343, 302] width 114 height 32
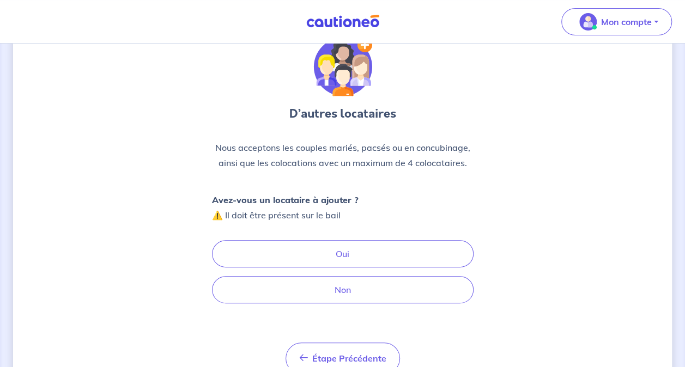
scroll to position [95, 0]
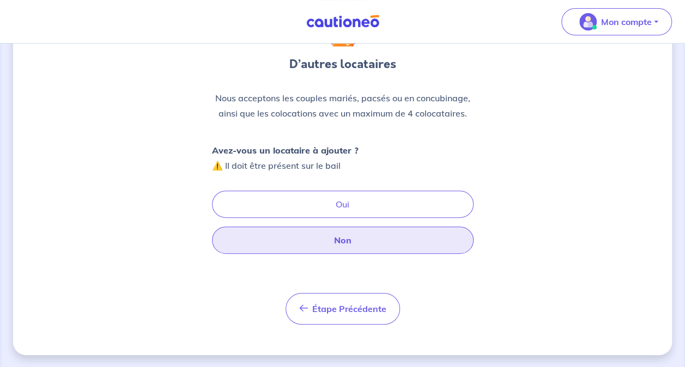
click at [359, 242] on button "Non" at bounding box center [343, 240] width 262 height 27
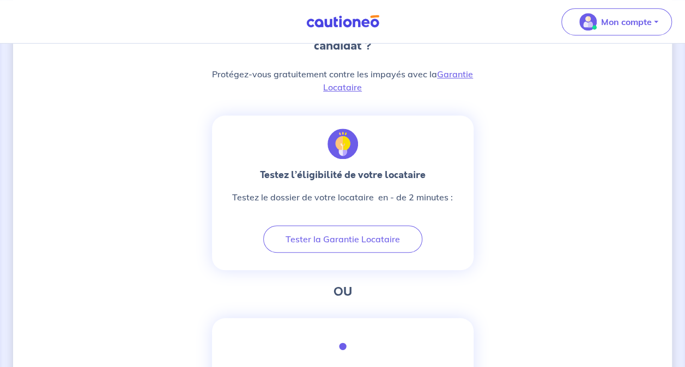
scroll to position [327, 0]
